Goal: Task Accomplishment & Management: Use online tool/utility

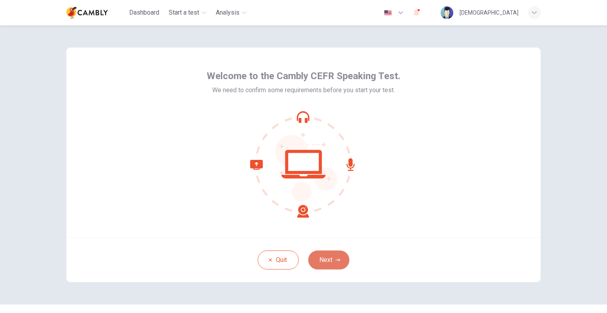
click at [324, 255] on button "Next" at bounding box center [328, 259] width 41 height 19
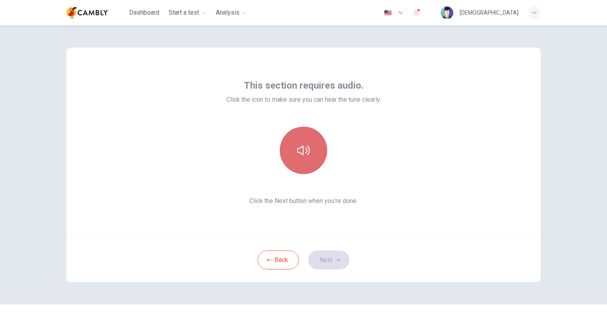
click at [302, 155] on icon "button" at bounding box center [303, 150] width 13 height 13
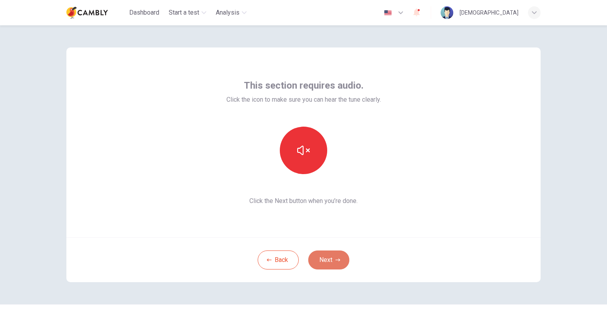
click at [321, 263] on button "Next" at bounding box center [328, 259] width 41 height 19
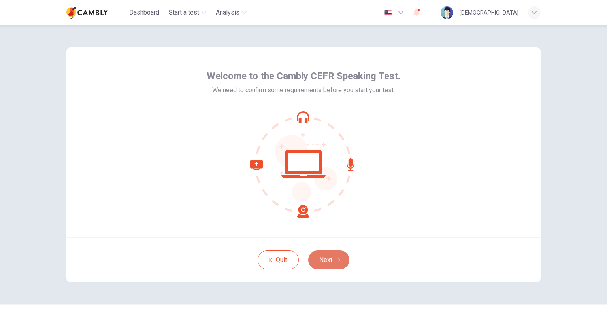
click at [333, 265] on button "Next" at bounding box center [328, 259] width 41 height 19
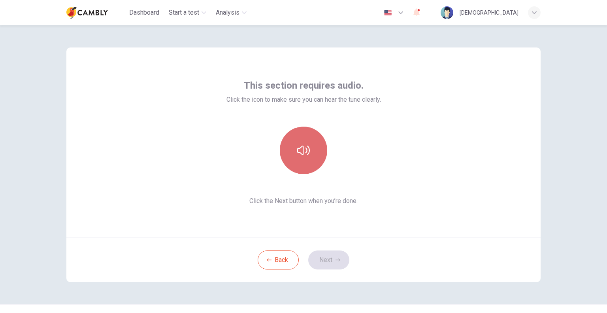
click at [309, 137] on button "button" at bounding box center [303, 149] width 47 height 47
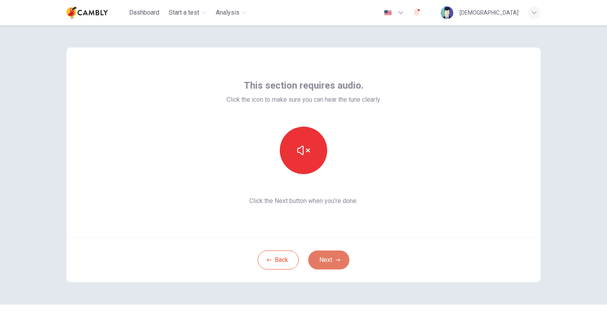
click at [328, 257] on button "Next" at bounding box center [328, 259] width 41 height 19
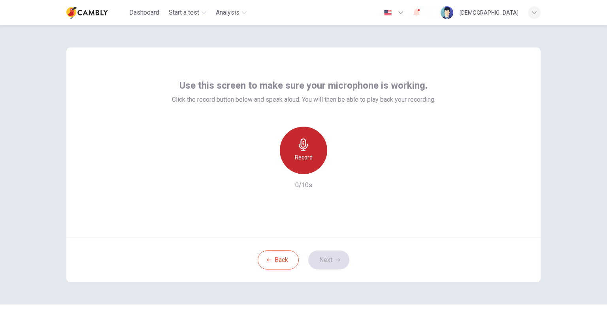
click at [305, 155] on h6 "Record" at bounding box center [304, 157] width 18 height 9
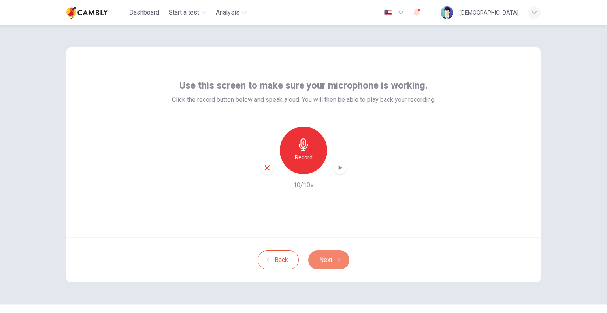
click at [323, 259] on button "Next" at bounding box center [328, 259] width 41 height 19
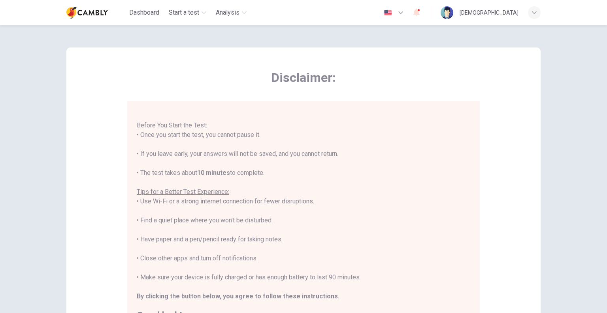
scroll to position [126, 0]
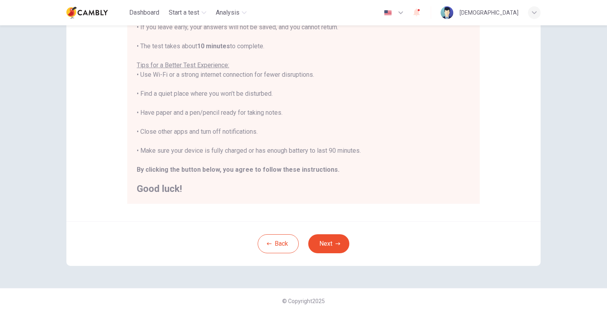
click at [326, 259] on div "Back Next" at bounding box center [303, 243] width 474 height 45
click at [328, 258] on div "Back Next" at bounding box center [303, 243] width 474 height 45
click at [332, 253] on div "Back Next" at bounding box center [303, 243] width 474 height 45
click at [336, 244] on icon "button" at bounding box center [338, 243] width 5 height 5
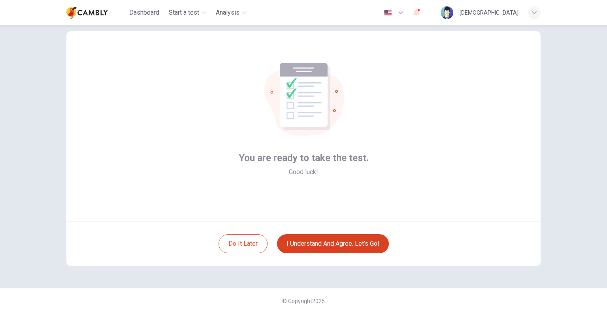
click at [334, 244] on button "I understand and agree. Let’s go!" at bounding box center [333, 243] width 112 height 19
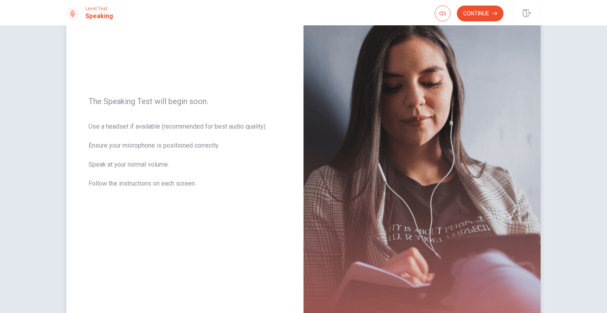
scroll to position [114, 0]
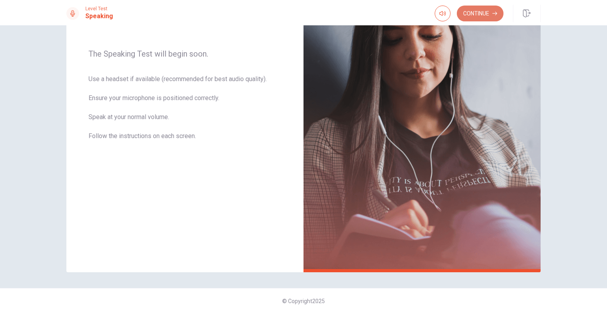
click at [493, 15] on icon "button" at bounding box center [494, 13] width 5 height 5
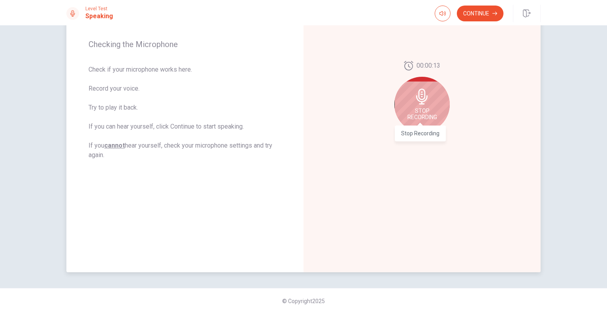
click at [410, 109] on span "Stop Recording" at bounding box center [423, 114] width 30 height 13
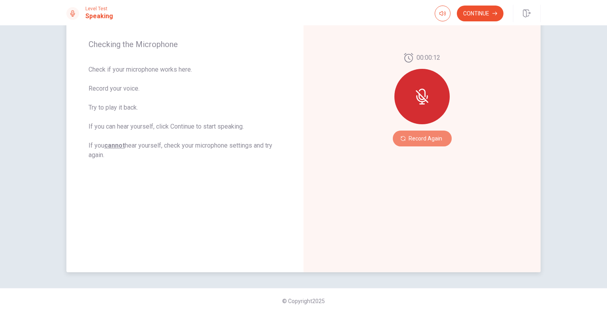
click at [426, 138] on button "Record Again" at bounding box center [422, 138] width 59 height 16
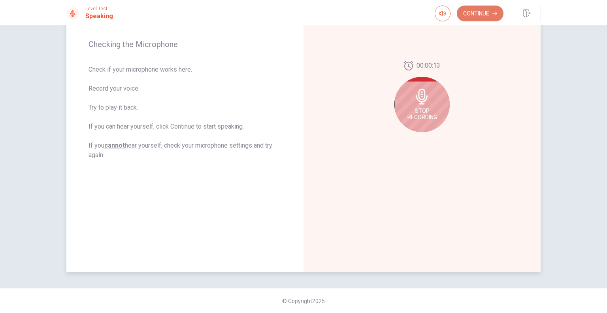
click at [480, 9] on button "Continue" at bounding box center [480, 14] width 47 height 16
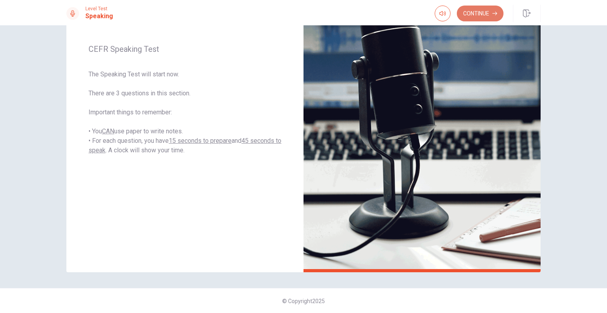
click at [470, 11] on button "Continue" at bounding box center [480, 14] width 47 height 16
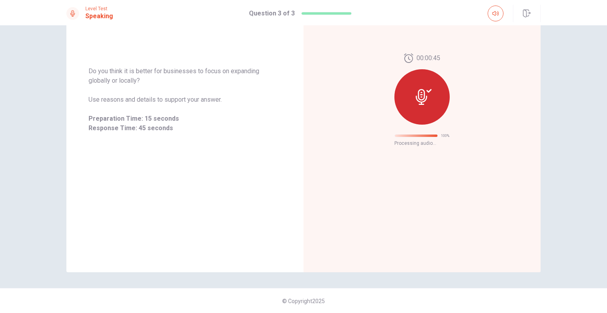
scroll to position [0, 0]
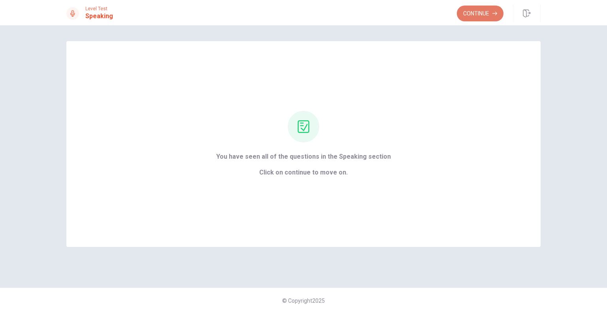
click at [481, 8] on button "Continue" at bounding box center [480, 14] width 47 height 16
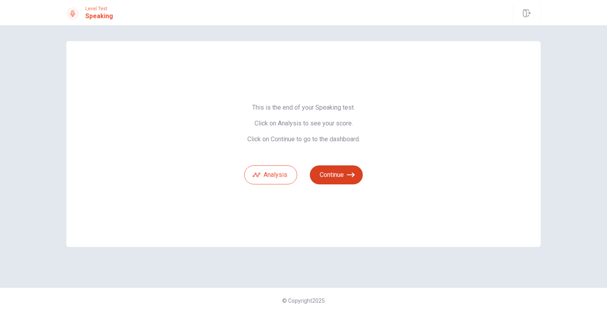
click at [345, 174] on button "Continue" at bounding box center [336, 174] width 53 height 19
